Goal: Task Accomplishment & Management: Manage account settings

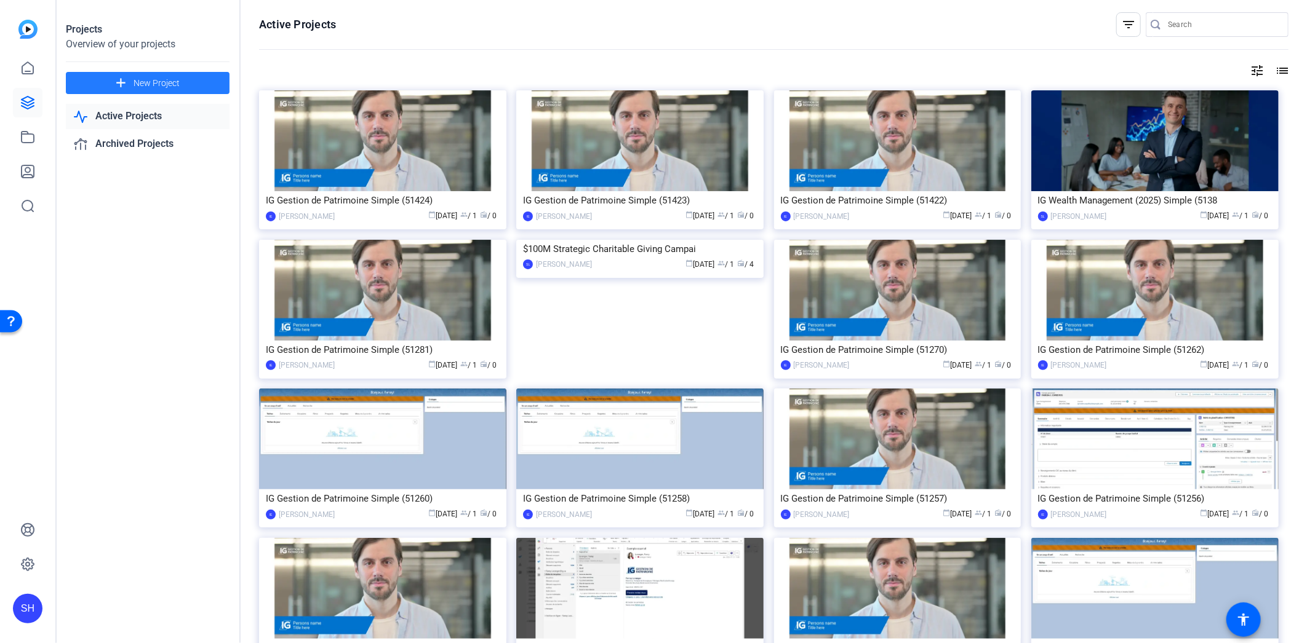
click at [183, 91] on span at bounding box center [148, 83] width 164 height 30
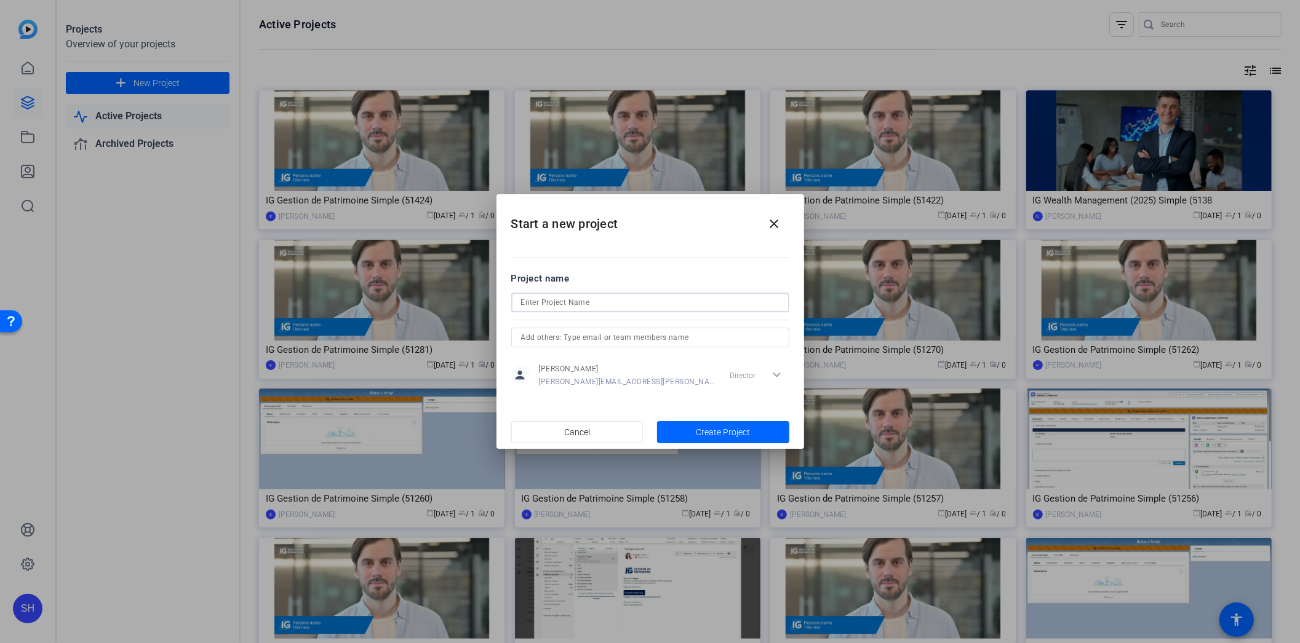
click at [577, 303] on input at bounding box center [650, 302] width 258 height 15
type input "Scotiabank Private Banking"
click at [643, 336] on input "text" at bounding box center [650, 337] width 258 height 15
type input "seb"
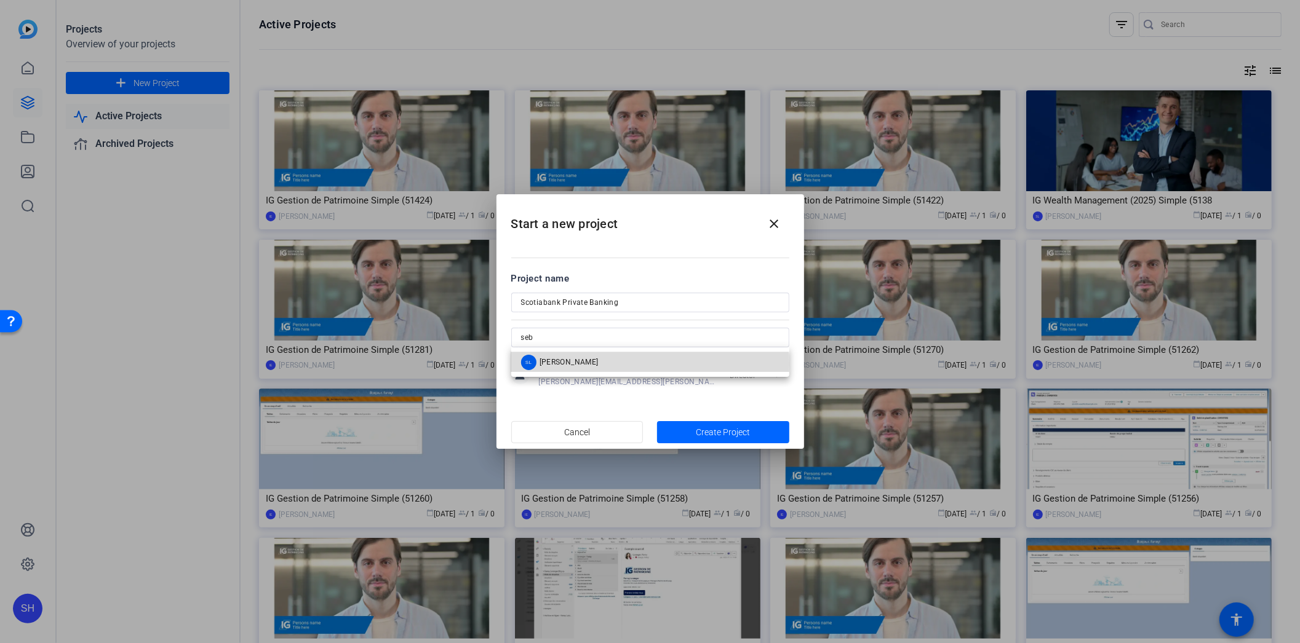
click at [610, 364] on mat-option "SL [PERSON_NAME]" at bounding box center [650, 362] width 278 height 20
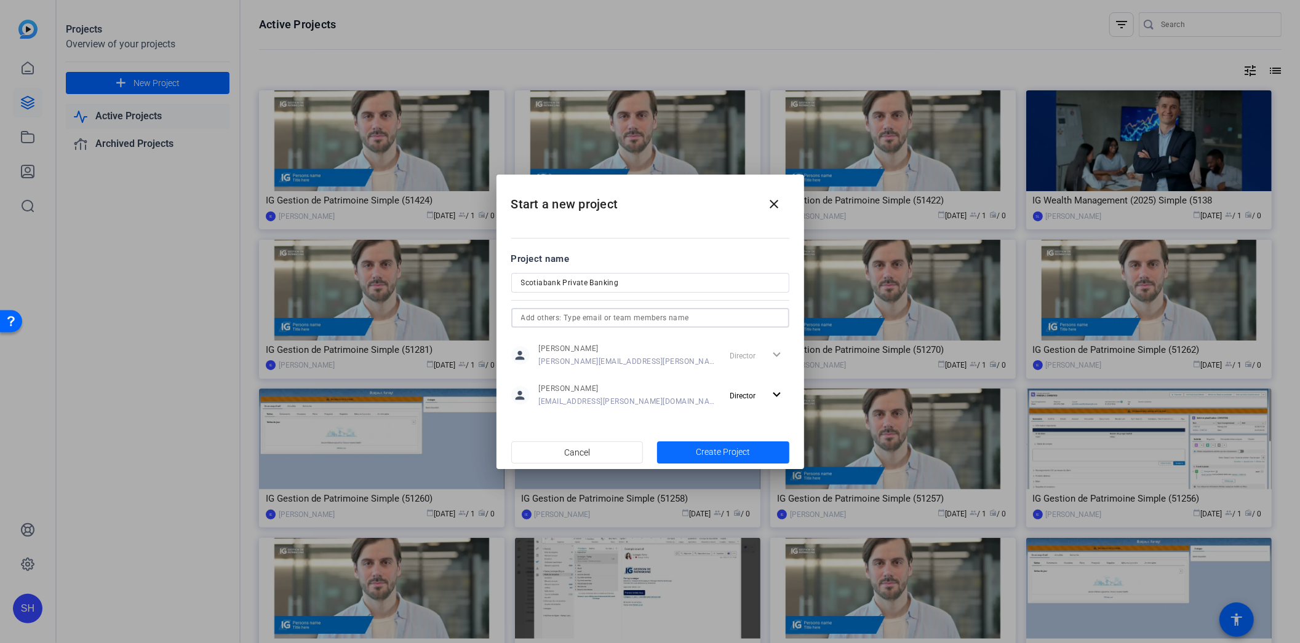
click at [727, 457] on span "Create Project" at bounding box center [723, 452] width 54 height 13
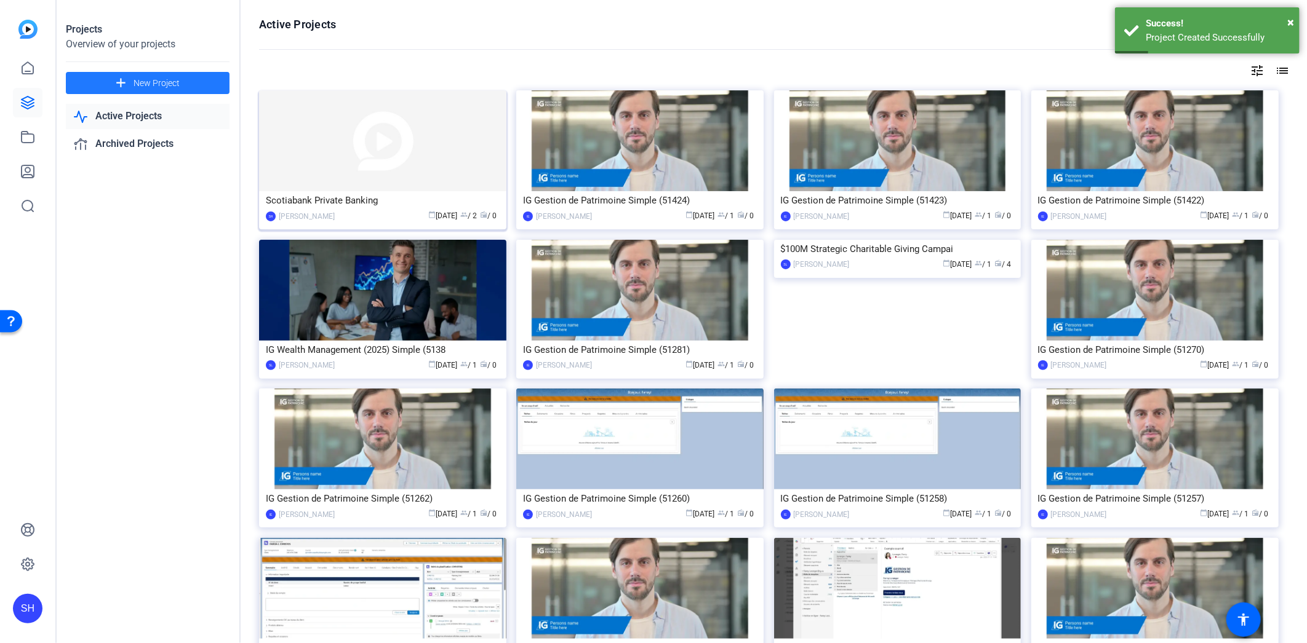
click at [418, 165] on img at bounding box center [382, 140] width 247 height 101
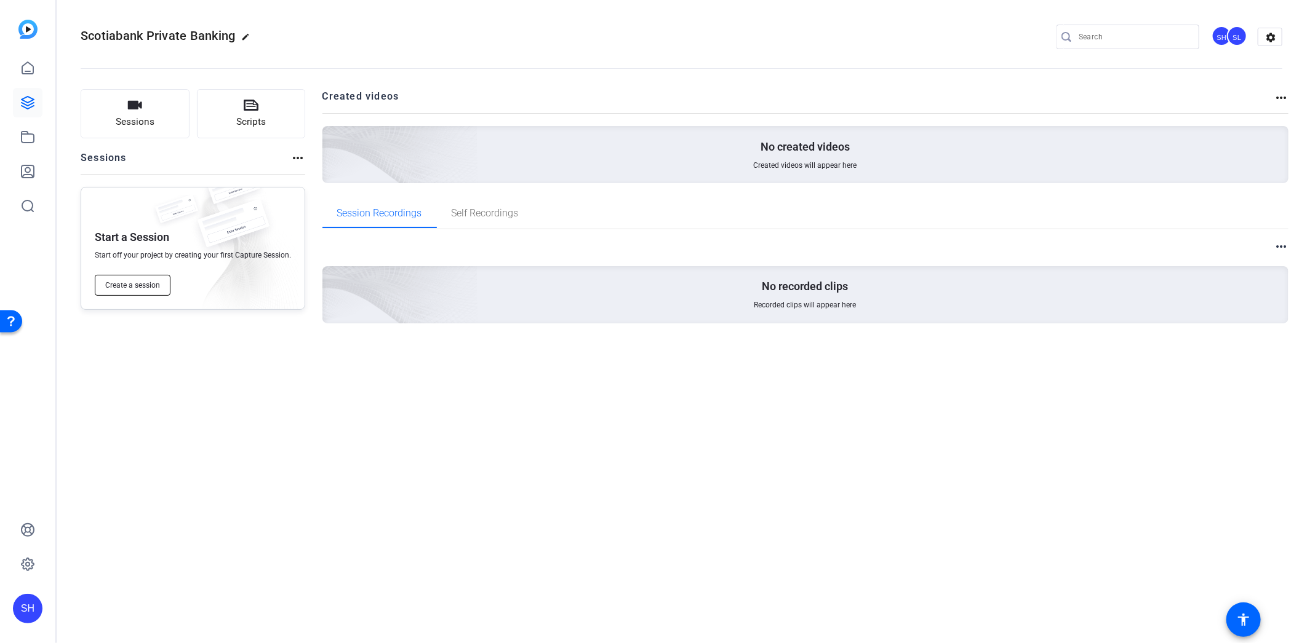
click at [129, 284] on span "Create a session" at bounding box center [132, 285] width 55 height 10
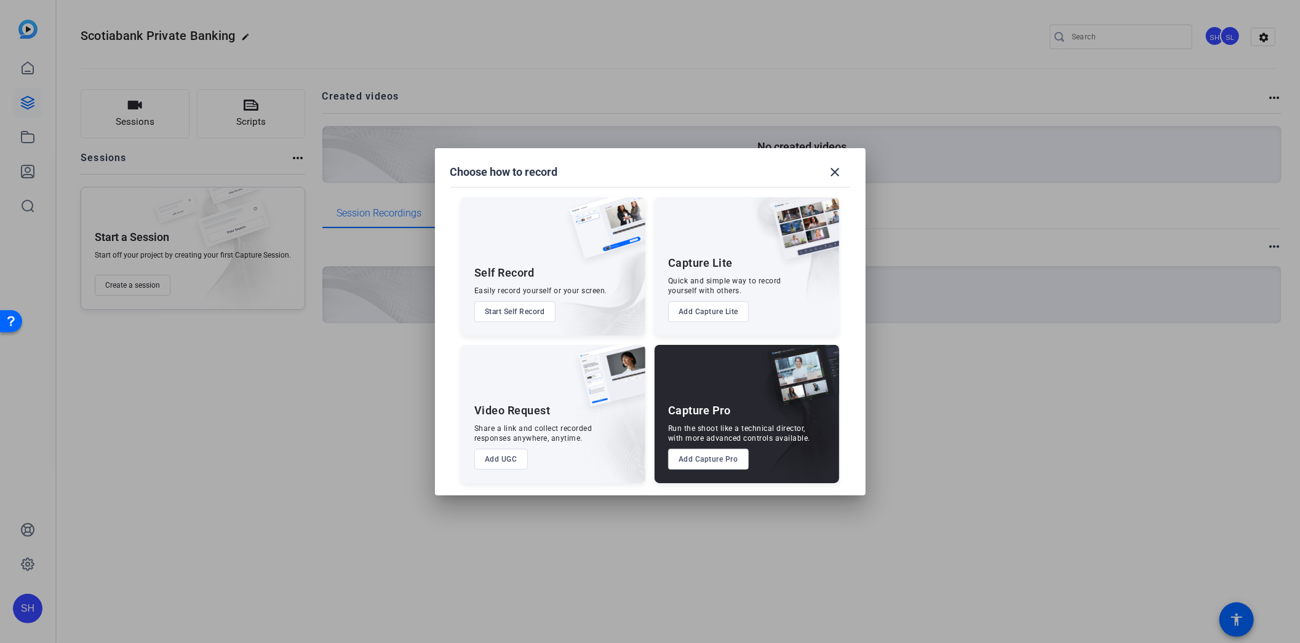
click at [714, 462] on button "Add Capture Pro" at bounding box center [708, 459] width 81 height 21
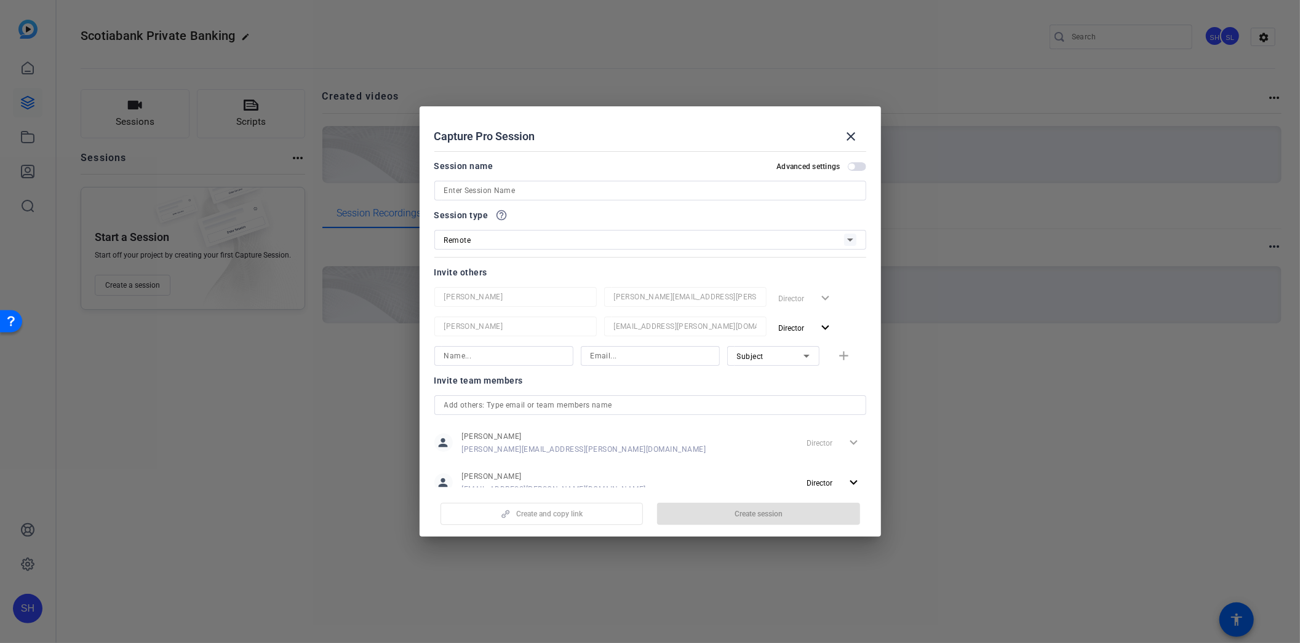
click at [501, 189] on input at bounding box center [650, 190] width 412 height 15
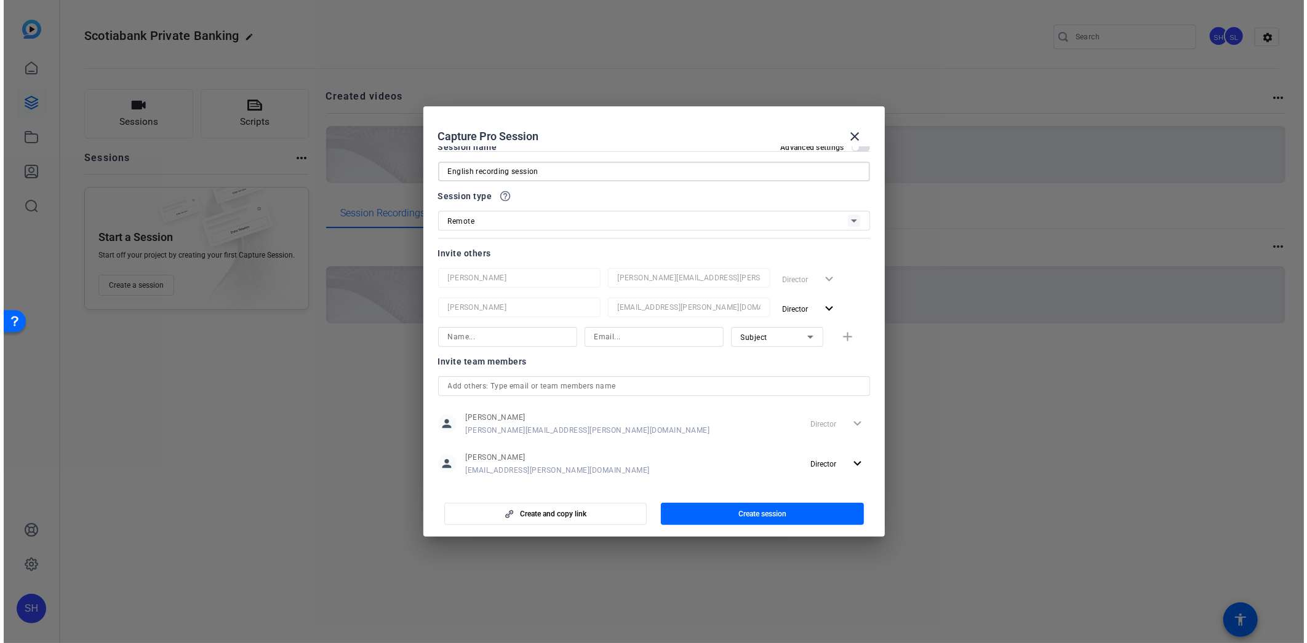
scroll to position [36, 0]
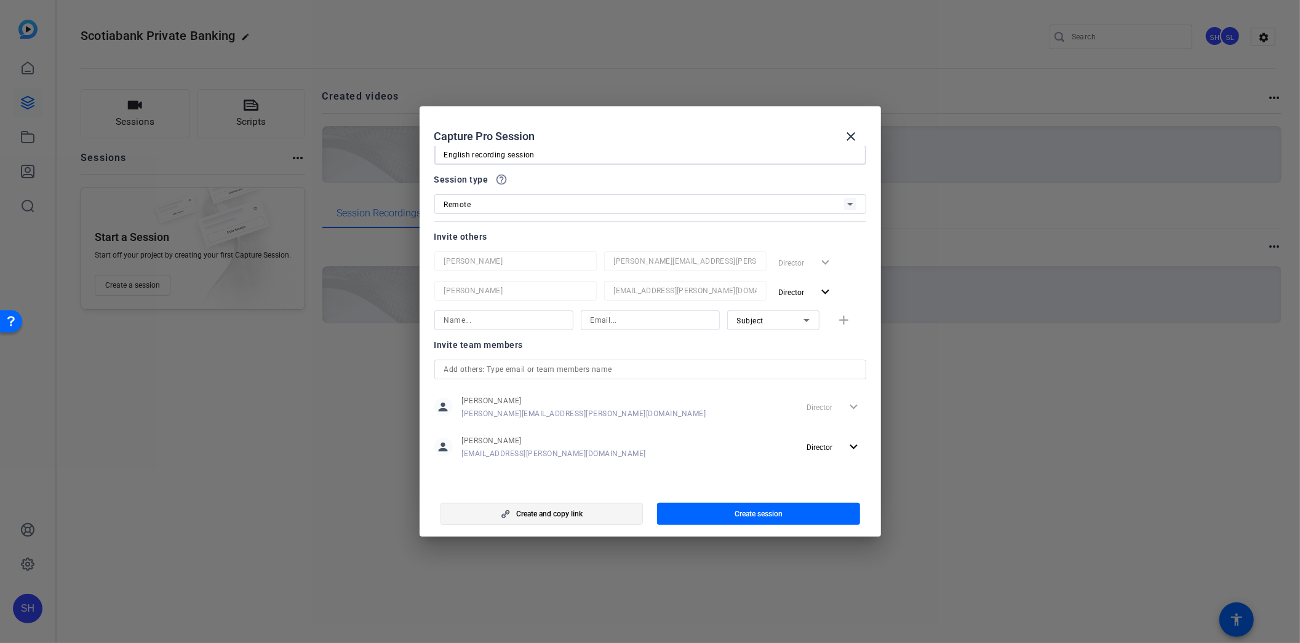
type input "English recording session"
click at [610, 512] on span "button" at bounding box center [542, 514] width 202 height 30
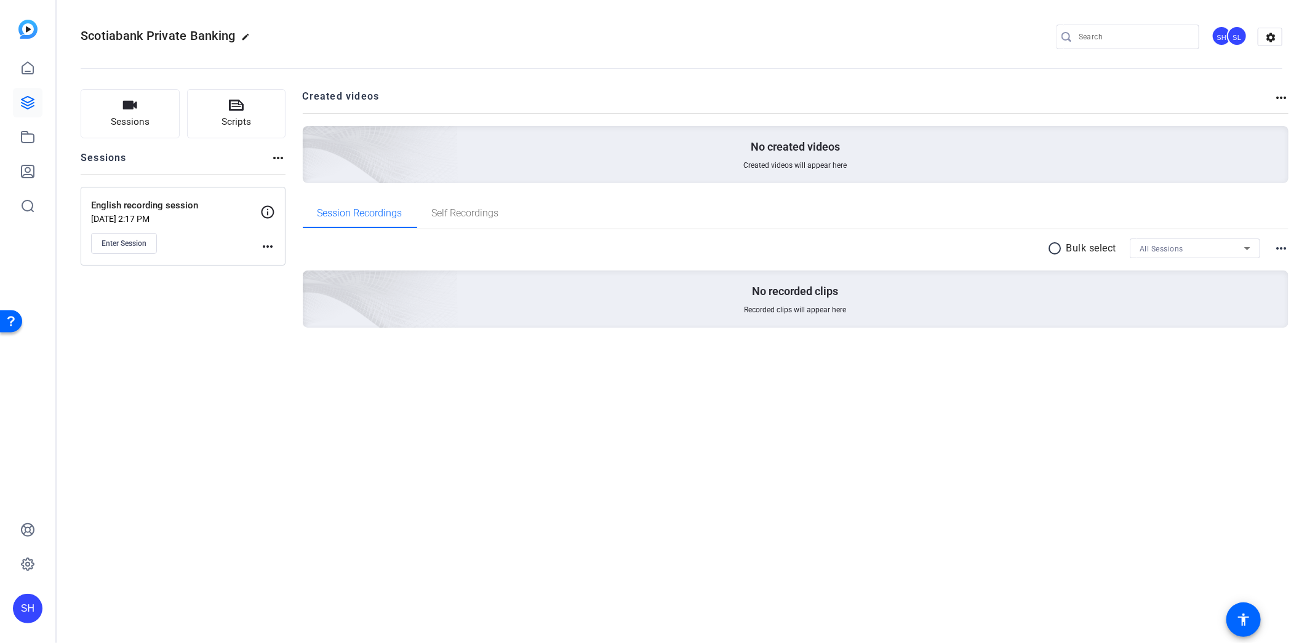
drag, startPoint x: 253, startPoint y: 380, endPoint x: 232, endPoint y: 353, distance: 34.2
click at [253, 380] on div "Sessions Scripts Sessions more_horiz English recording session [DATE] 2:17 PM E…" at bounding box center [681, 228] width 1251 height 309
click at [169, 132] on button "Sessions" at bounding box center [130, 113] width 99 height 49
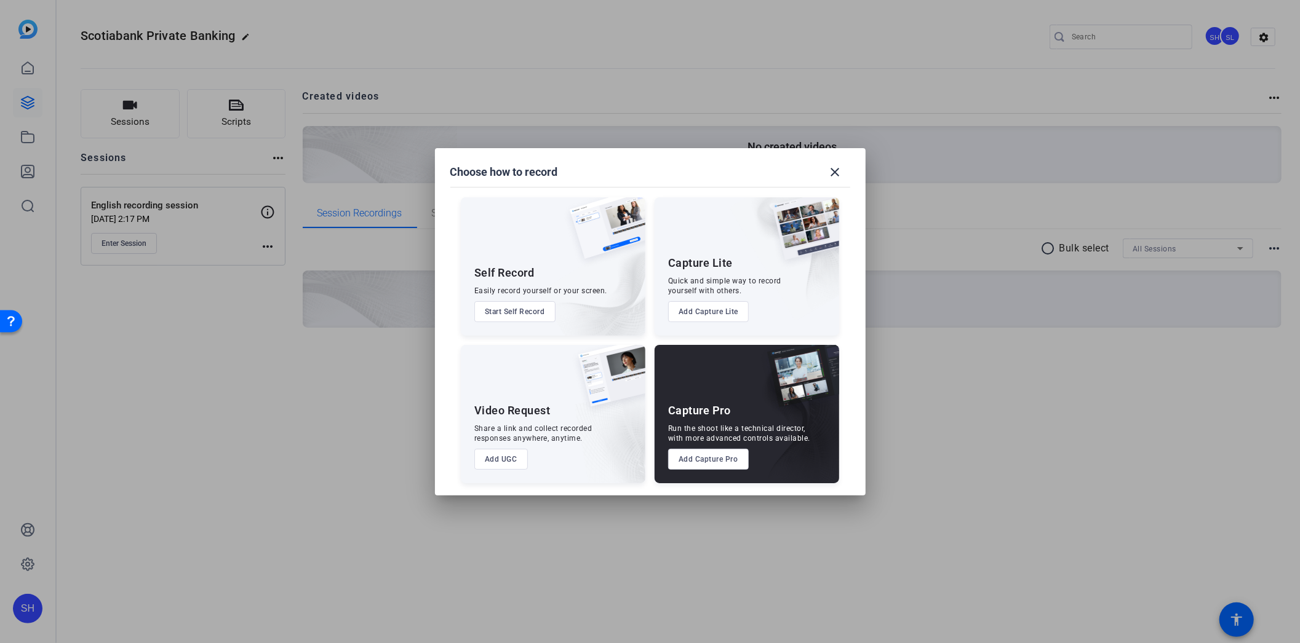
click at [698, 463] on button "Add Capture Pro" at bounding box center [708, 459] width 81 height 21
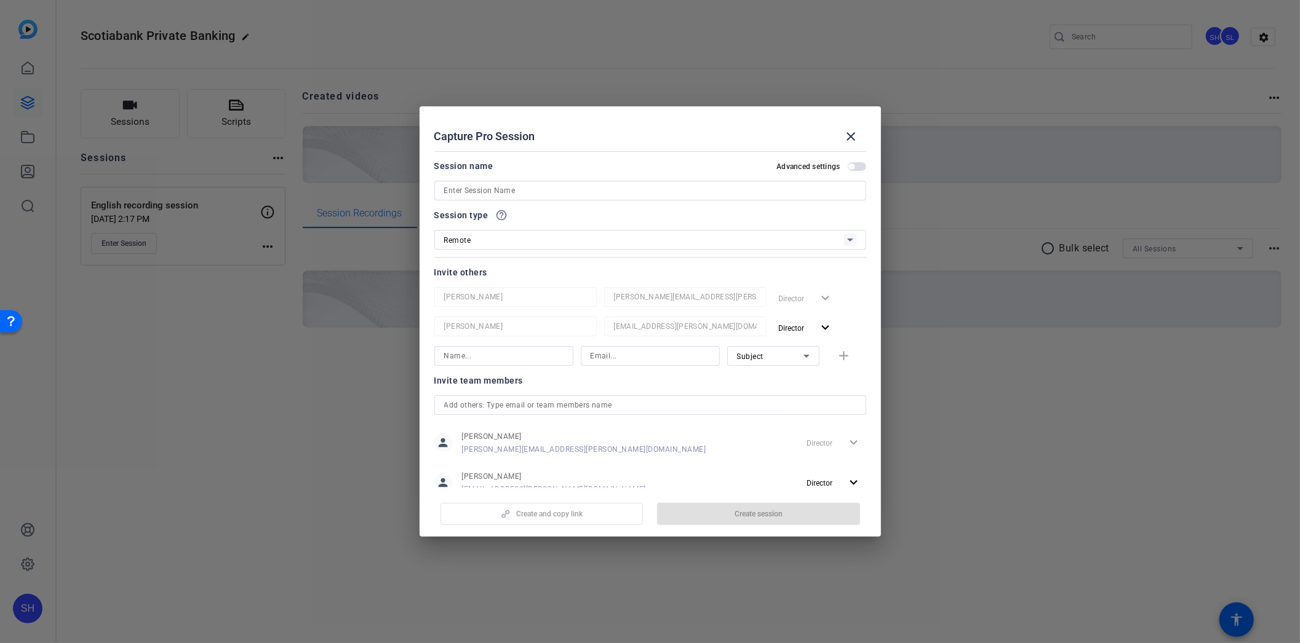
click at [512, 191] on input at bounding box center [650, 190] width 412 height 15
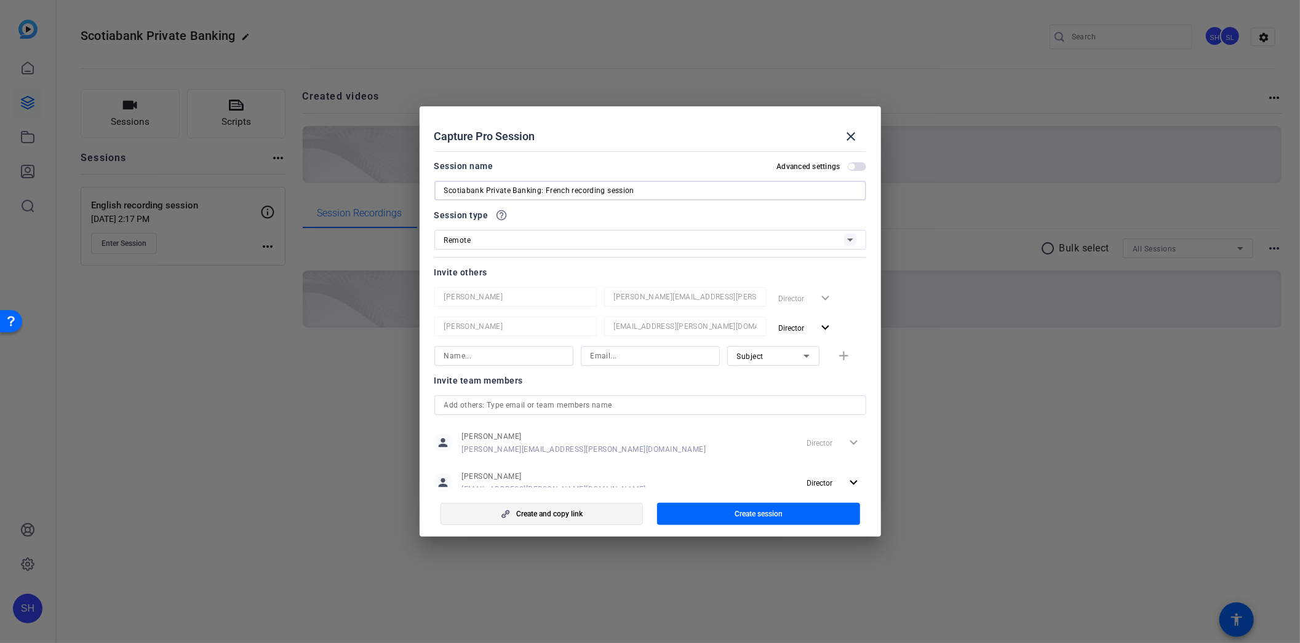
type input "Scotiabank Private Banking: French recording session"
click at [583, 512] on span "button" at bounding box center [542, 514] width 202 height 30
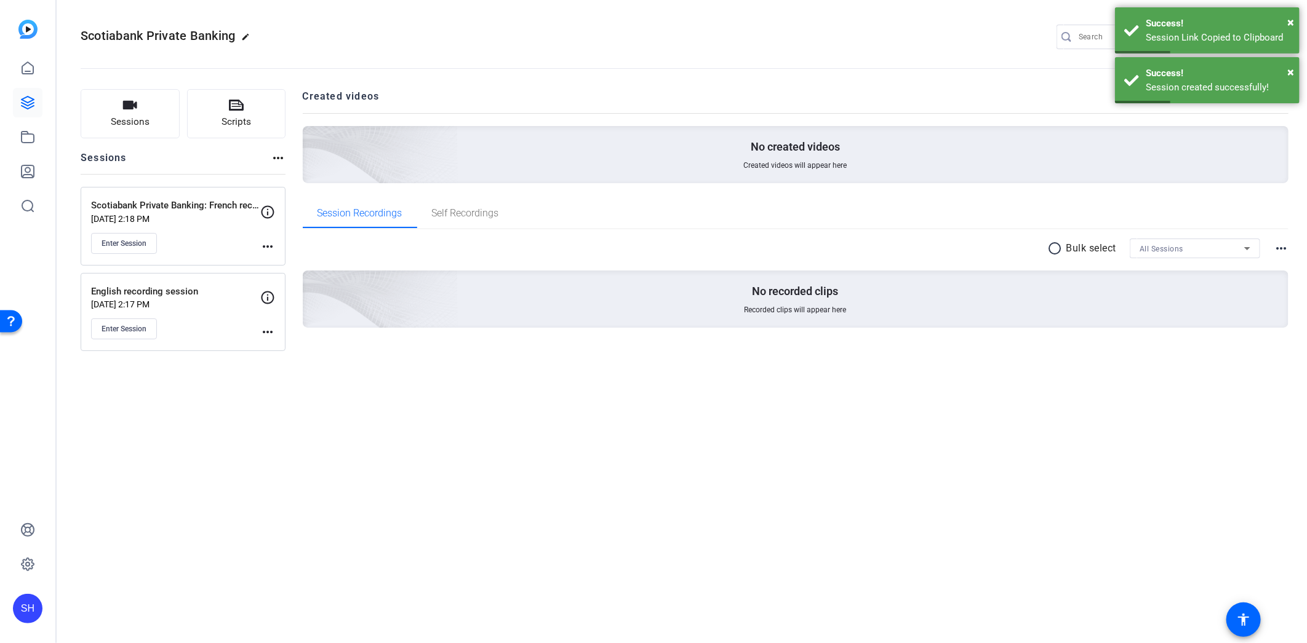
click at [269, 330] on mat-icon "more_horiz" at bounding box center [267, 332] width 15 height 15
click at [274, 342] on div "Edit Session Archive Session" at bounding box center [298, 358] width 76 height 37
click at [280, 349] on div "English recording session [DATE] 2:17 PM Enter Session more_horiz" at bounding box center [183, 312] width 205 height 79
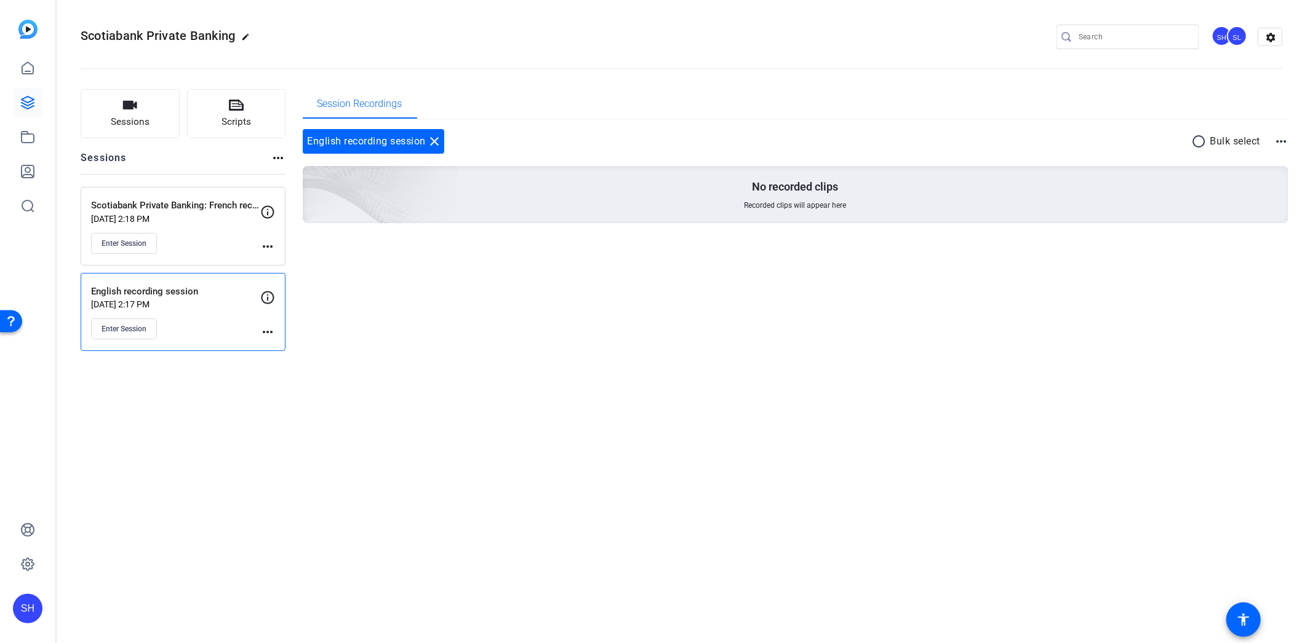
click at [263, 331] on mat-icon "more_horiz" at bounding box center [267, 332] width 15 height 15
click at [276, 346] on span "Edit Session" at bounding box center [298, 350] width 56 height 15
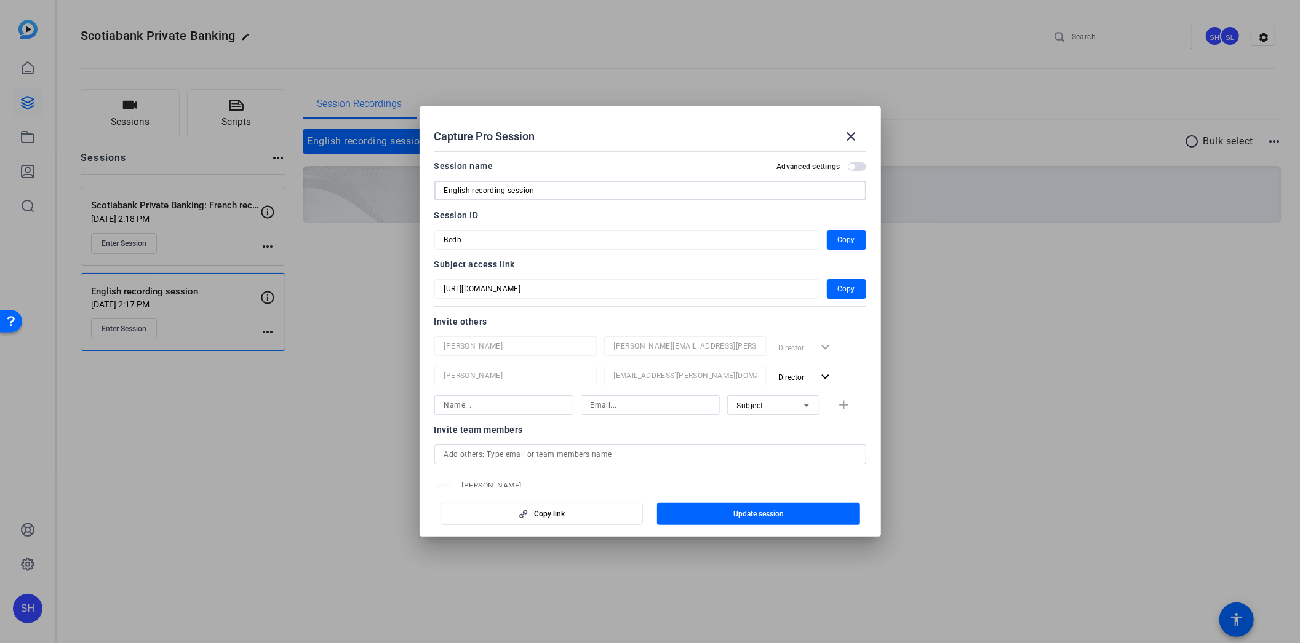
click at [482, 188] on input "English recording session" at bounding box center [650, 190] width 412 height 15
paste input "[URL][DOMAIN_NAME]"
type input "Scotiabank Private Banking: English recording session"
click at [691, 517] on span "button" at bounding box center [758, 514] width 203 height 30
